Goal: Information Seeking & Learning: Check status

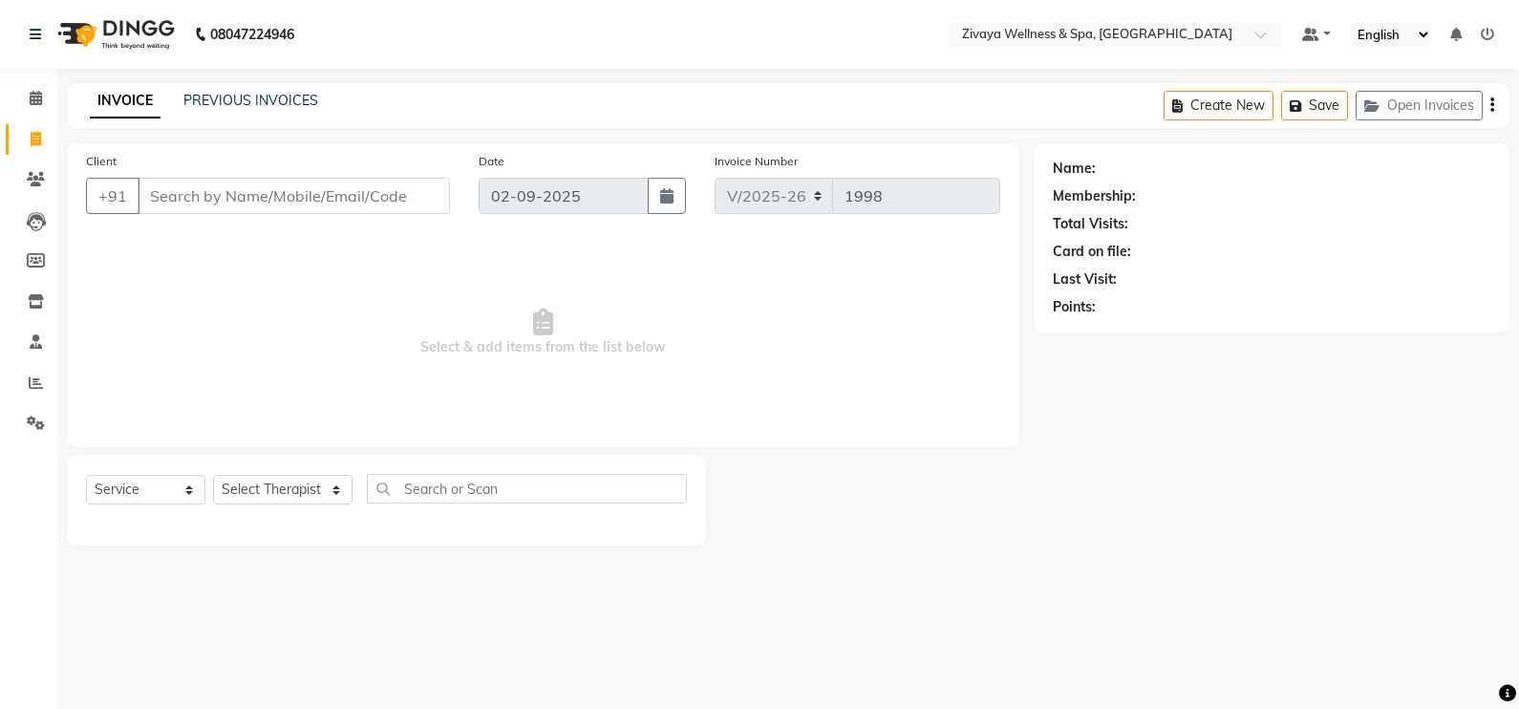
select select "7072"
select select "service"
click at [287, 100] on link "PREVIOUS INVOICES" at bounding box center [250, 100] width 135 height 17
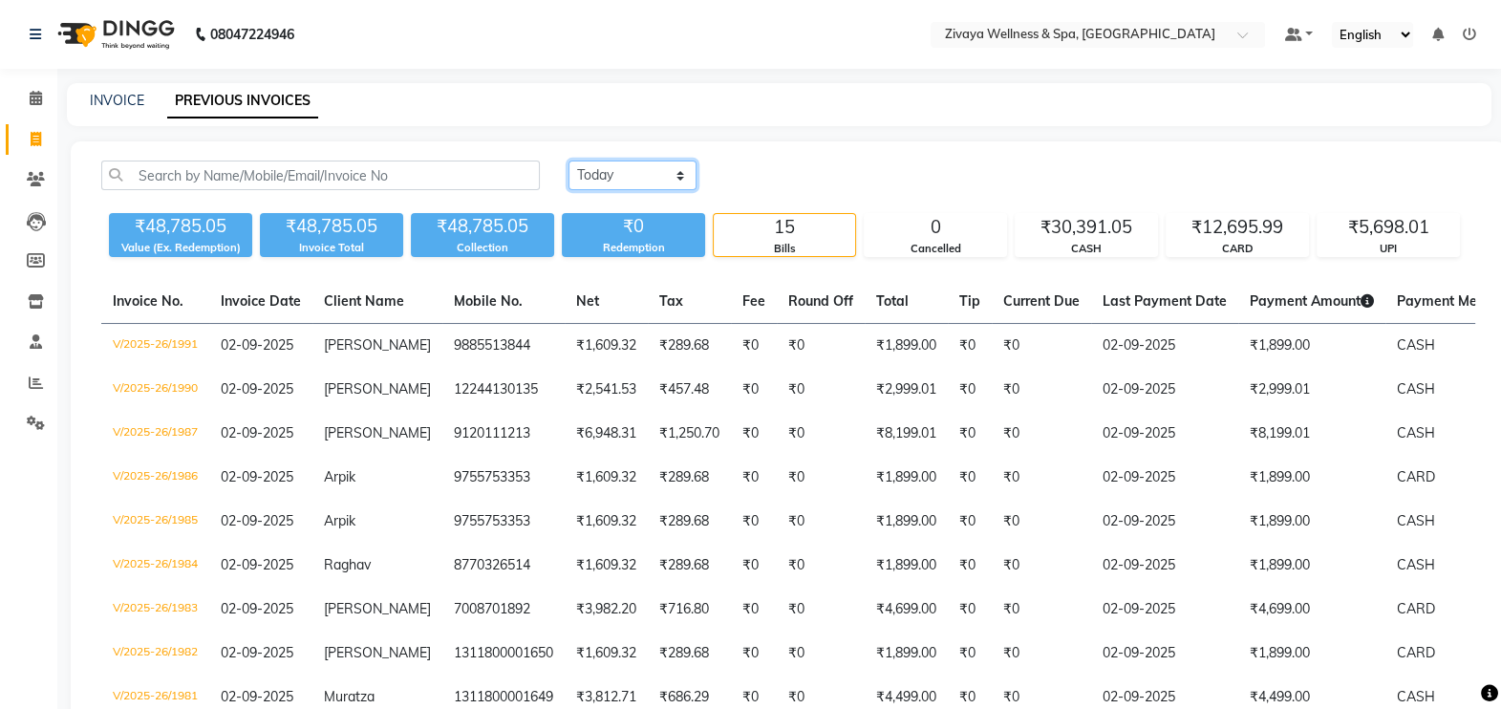
click at [639, 172] on select "[DATE] [DATE] Custom Range" at bounding box center [633, 176] width 128 height 30
select select "[DATE]"
click at [569, 161] on select "[DATE] [DATE] Custom Range" at bounding box center [633, 176] width 128 height 30
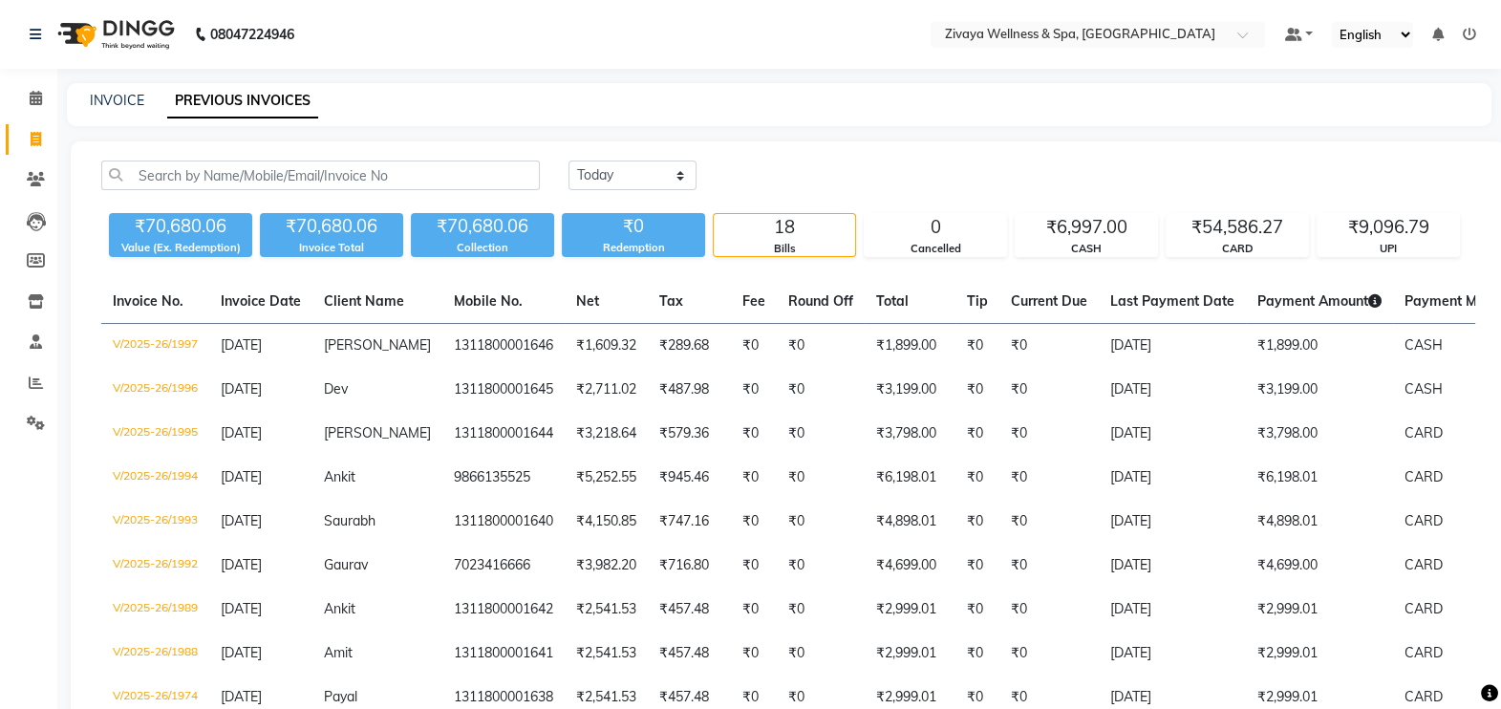
drag, startPoint x: 1217, startPoint y: 362, endPoint x: 851, endPoint y: 317, distance: 369.7
click at [851, 317] on table "Invoice No. Invoice Date Client Name Mobile No. Net Tax Fee Round Off Total Tot…" at bounding box center [788, 697] width 1374 height 835
drag, startPoint x: 851, startPoint y: 317, endPoint x: 1137, endPoint y: 152, distance: 330.9
click at [1137, 152] on div "[DATE] [DATE] Custom Range ₹70,680.06 Value (Ex. Redemption) ₹70,680.06 Invoice…" at bounding box center [788, 665] width 1435 height 1049
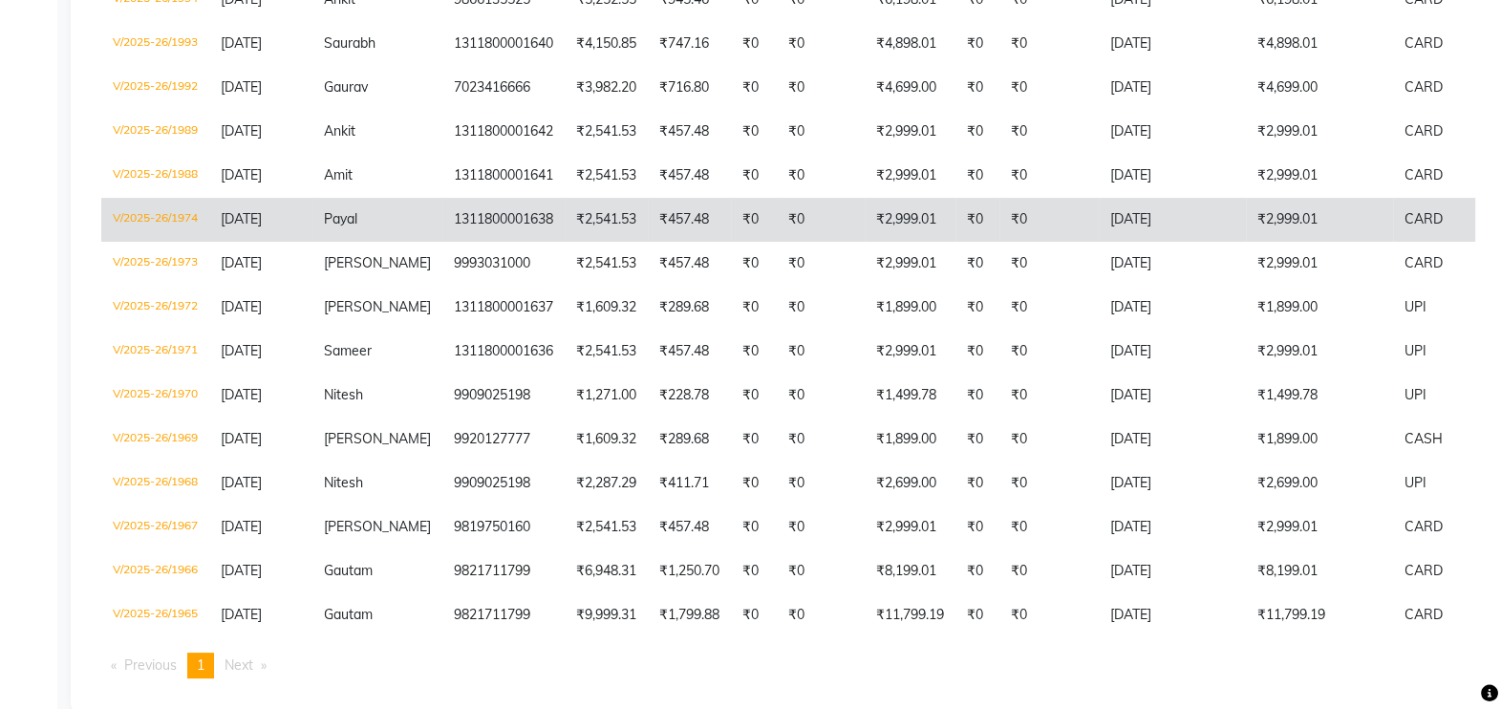
scroll to position [462, 0]
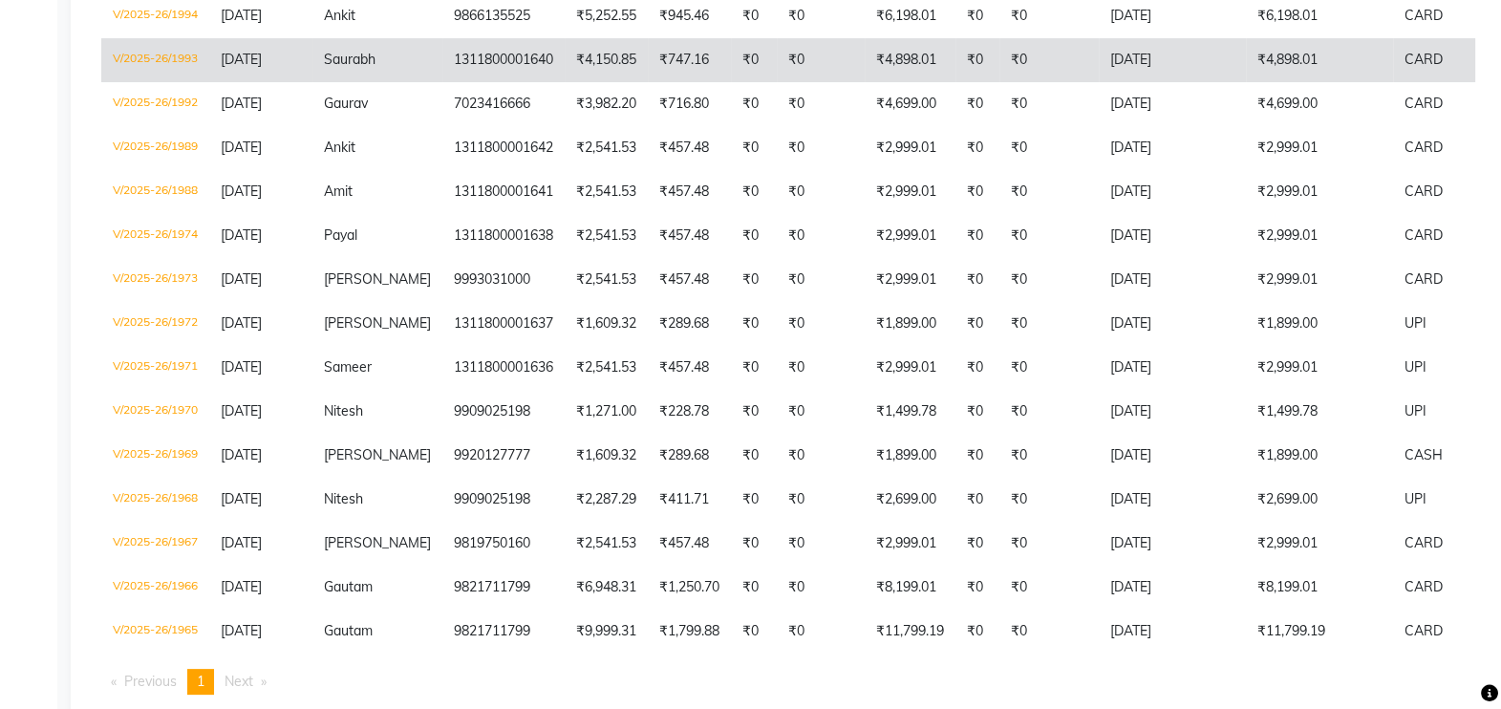
click at [1000, 76] on td "₹0" at bounding box center [1049, 60] width 99 height 44
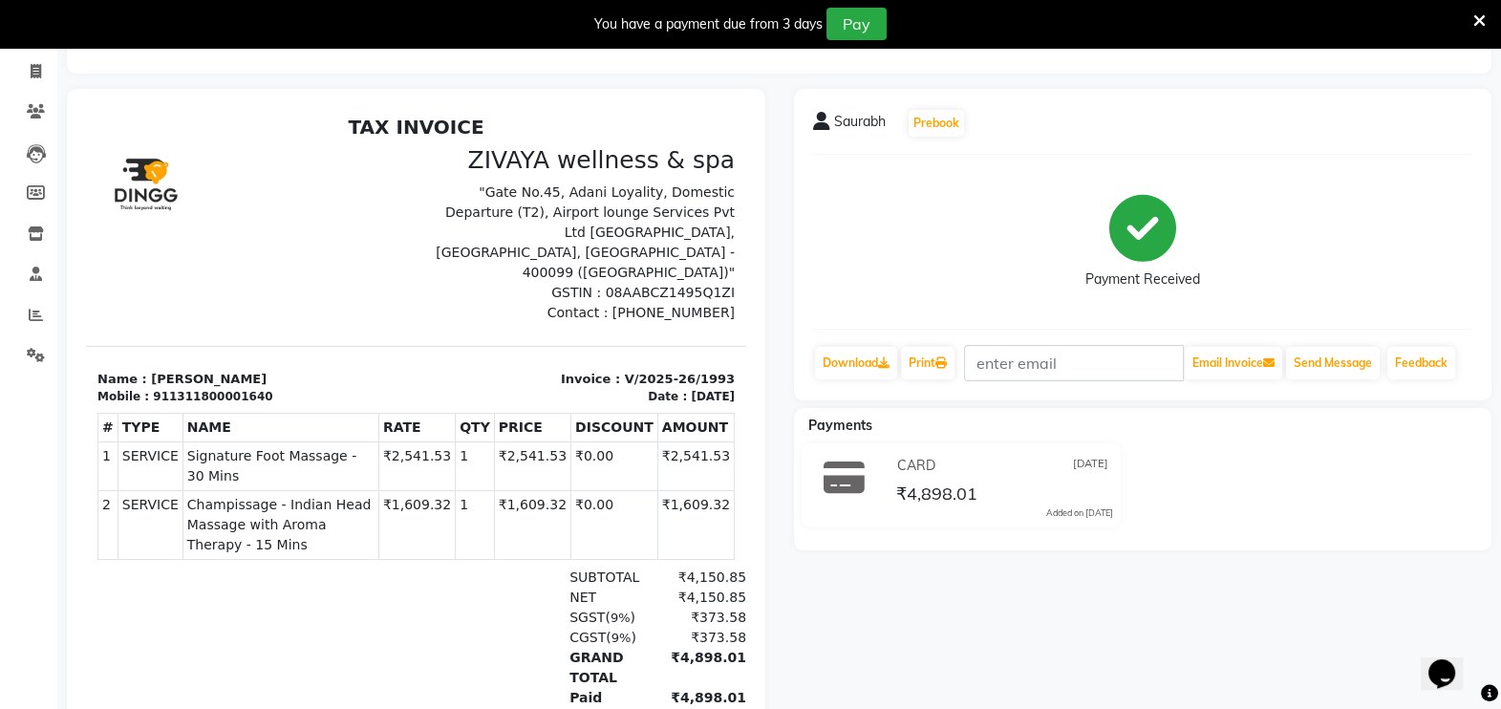
scroll to position [120, 0]
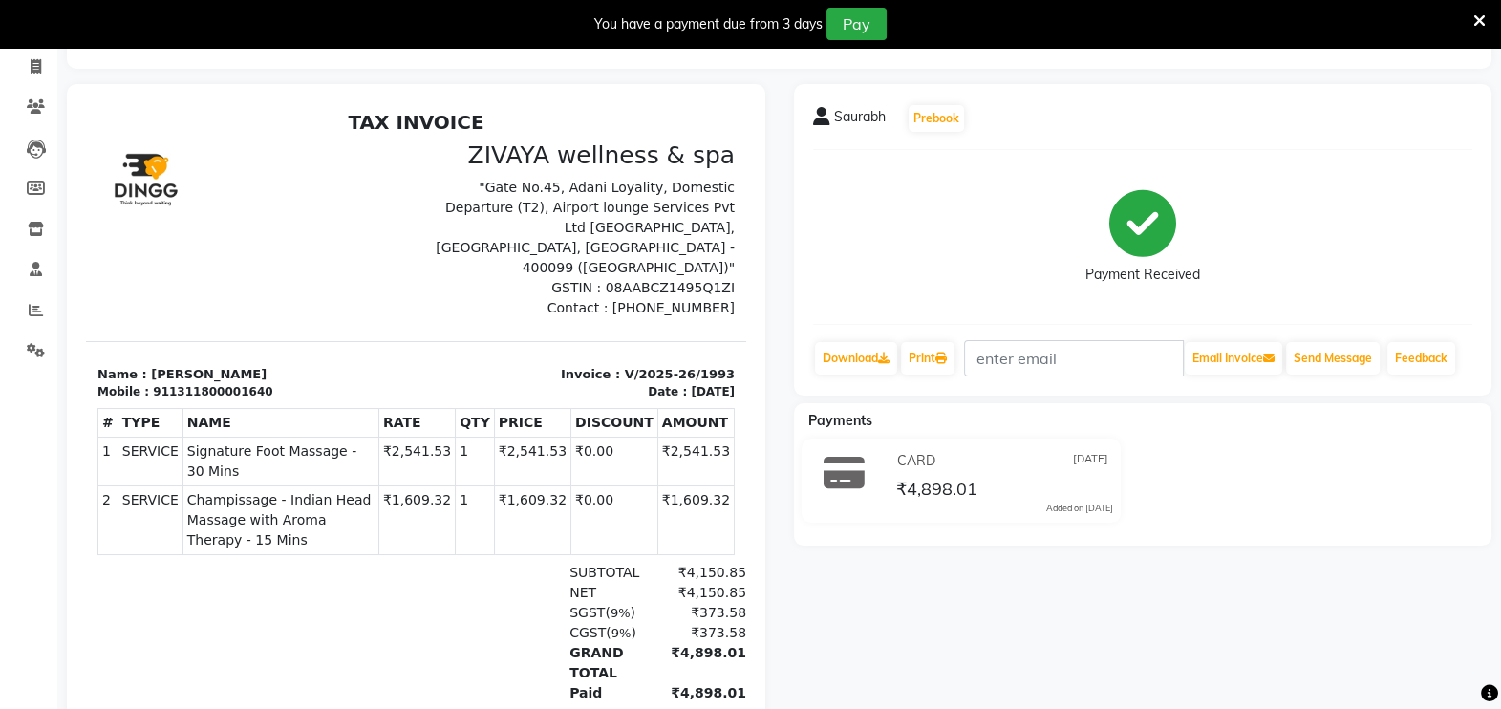
click at [1478, 20] on icon at bounding box center [1480, 20] width 12 height 17
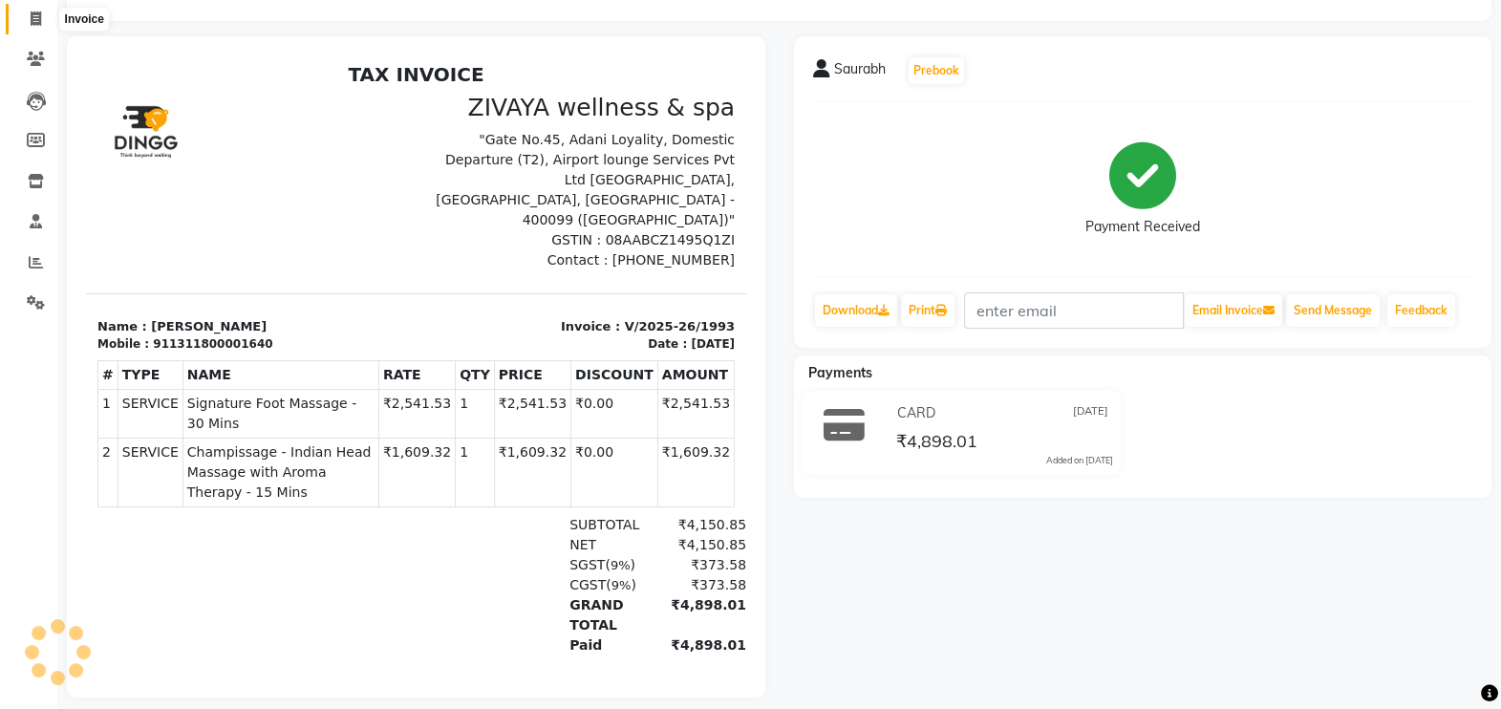
click at [33, 22] on icon at bounding box center [36, 18] width 11 height 14
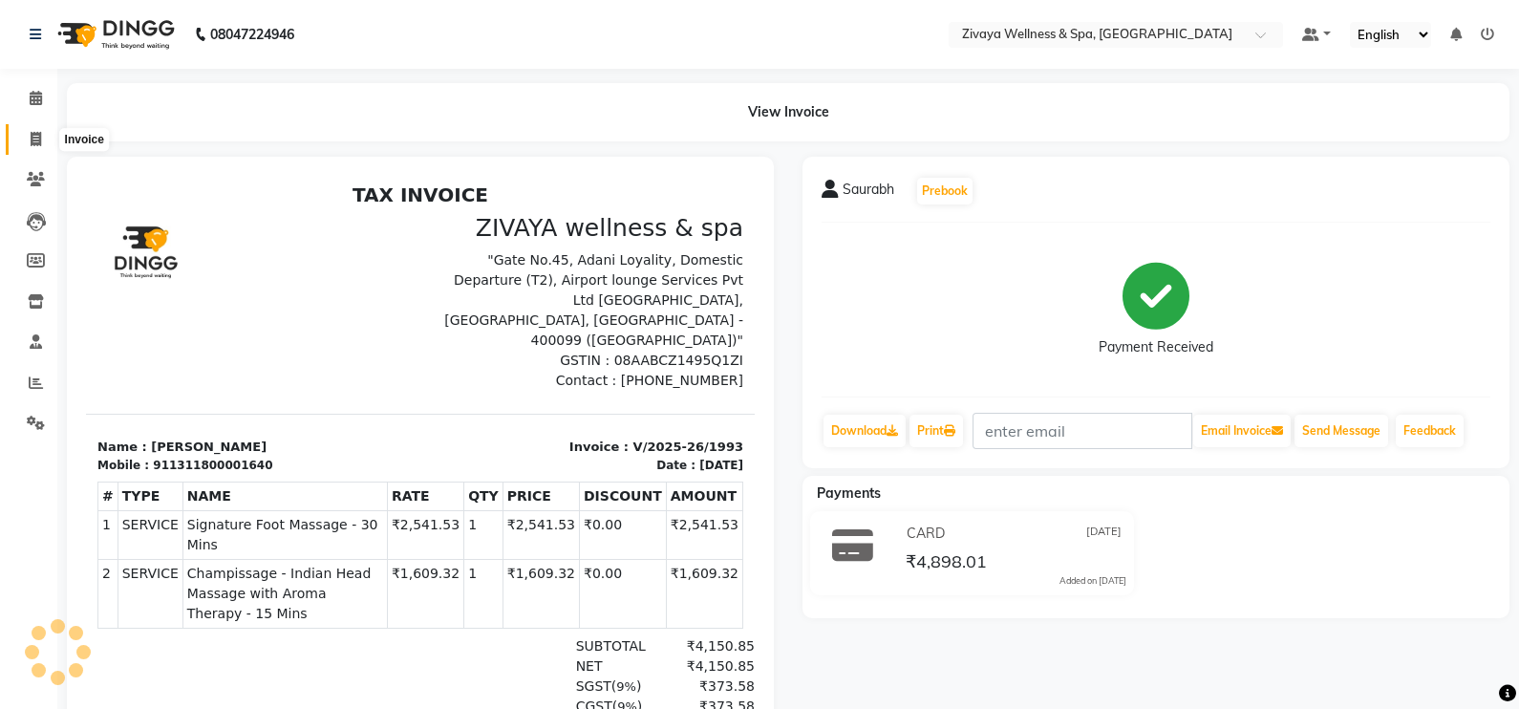
select select "service"
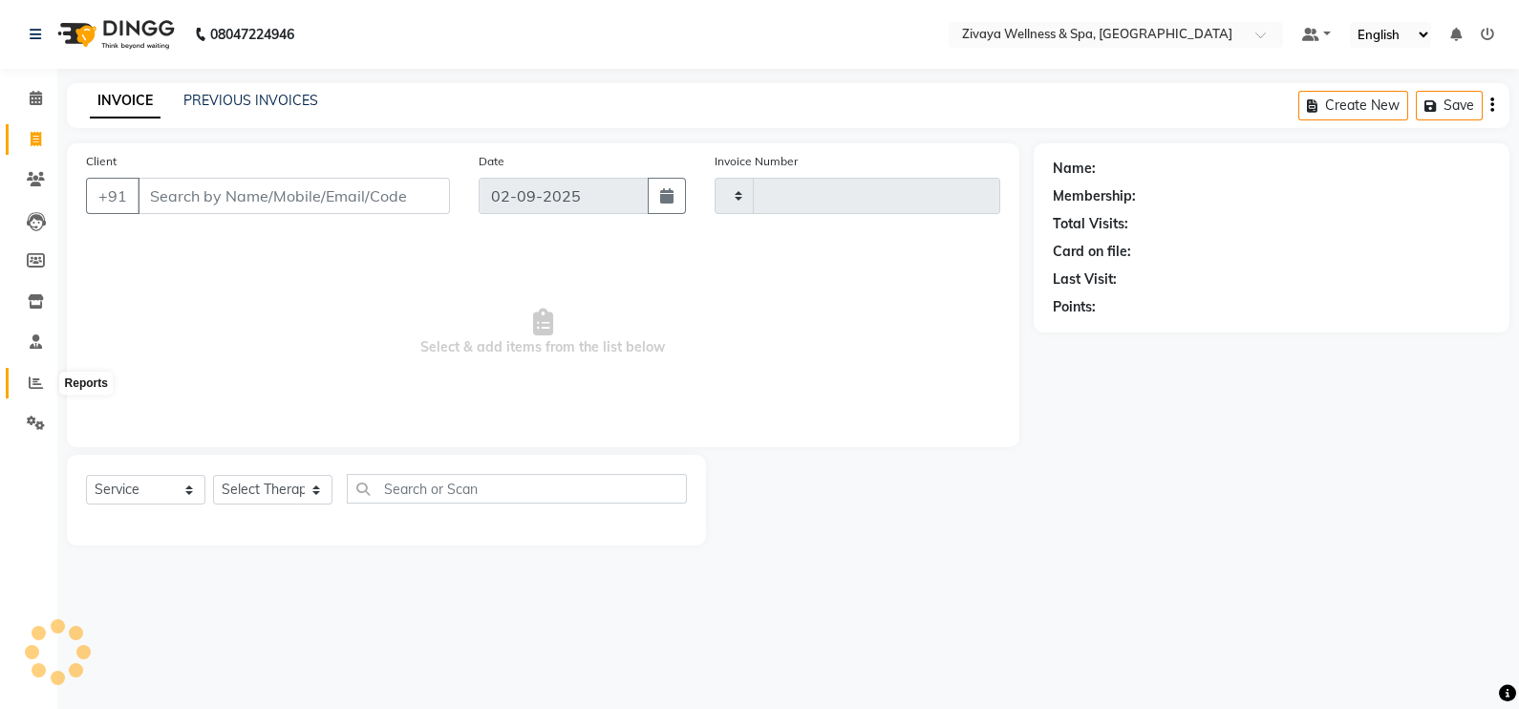
click at [34, 379] on icon at bounding box center [36, 383] width 14 height 14
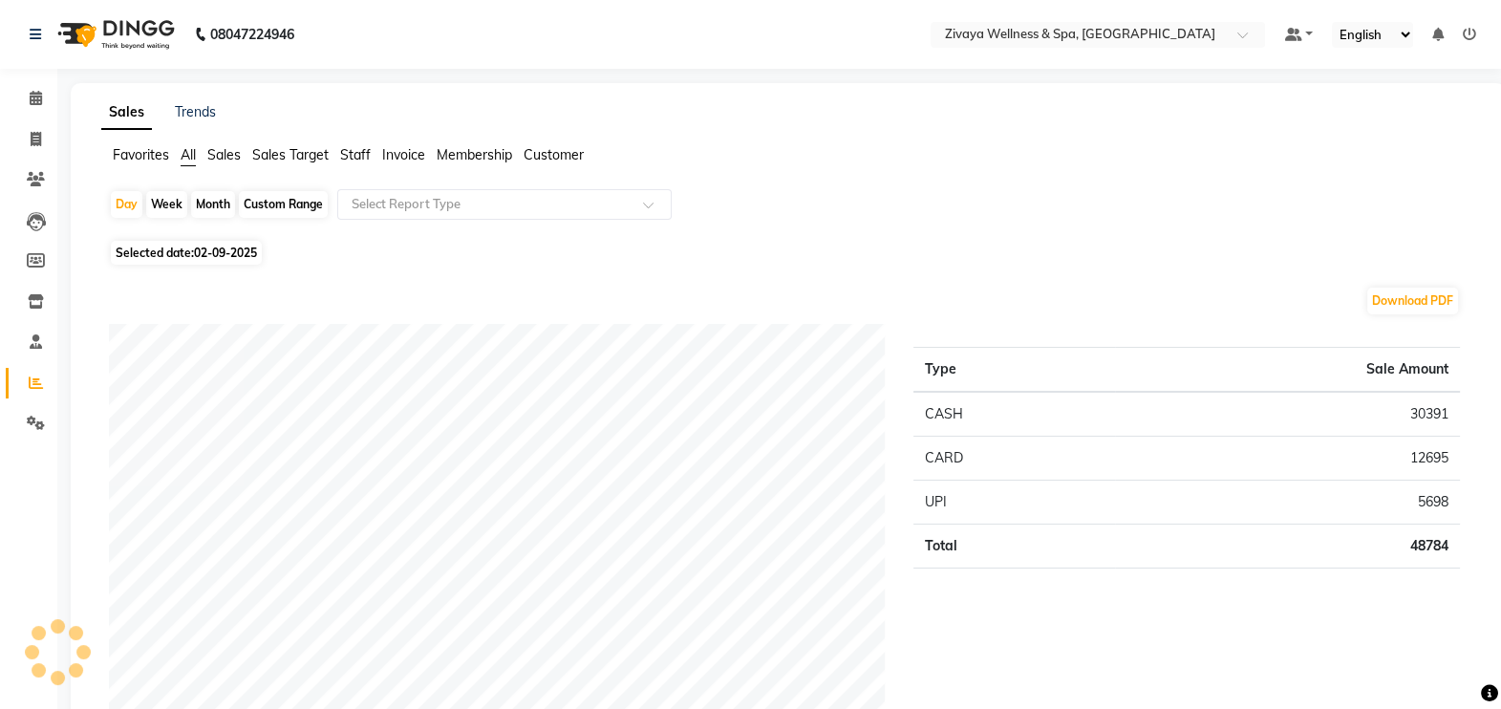
click at [205, 249] on span "02-09-2025" at bounding box center [225, 253] width 63 height 14
select select "9"
select select "2025"
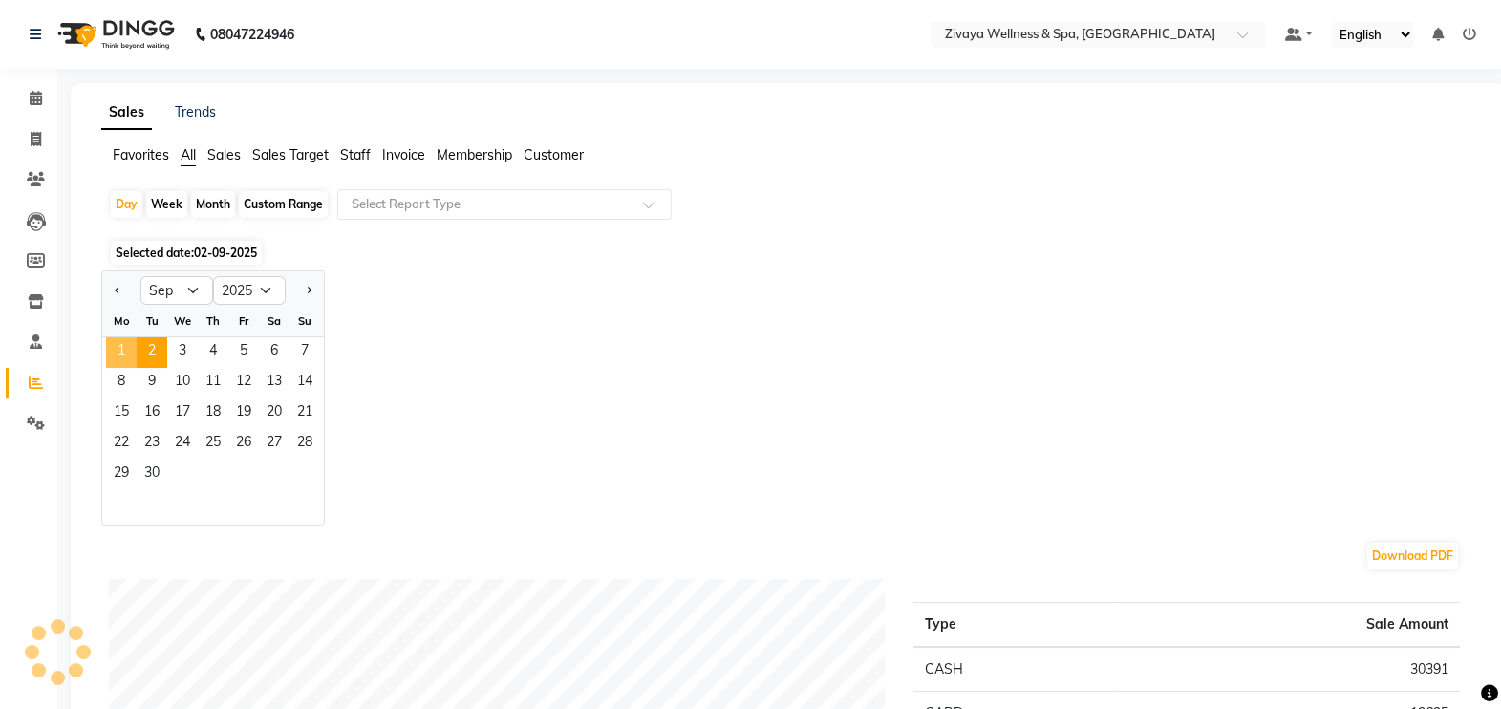
click at [122, 344] on span "1" at bounding box center [121, 352] width 31 height 31
